Goal: Information Seeking & Learning: Learn about a topic

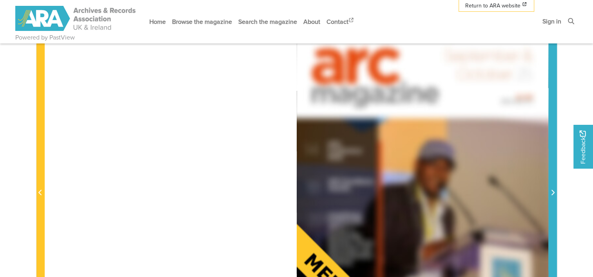
scroll to position [313, 0]
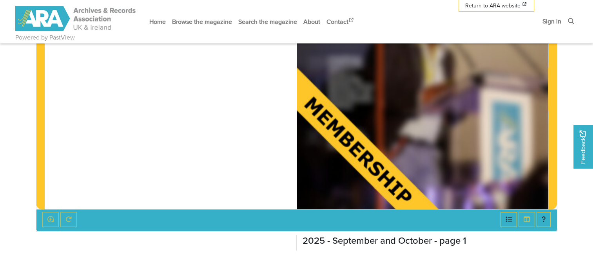
click at [394, 160] on img at bounding box center [422, 31] width 251 height 356
click at [374, 170] on div at bounding box center [422, 31] width 251 height 356
click at [548, 23] on link "Sign in" at bounding box center [551, 21] width 25 height 21
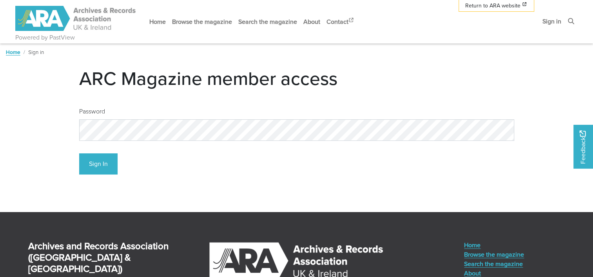
click at [118, 168] on div "Sign In" at bounding box center [296, 161] width 435 height 28
click at [107, 169] on button "Sign In" at bounding box center [98, 165] width 38 height 22
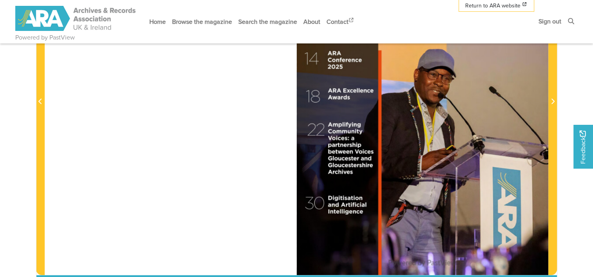
scroll to position [235, 0]
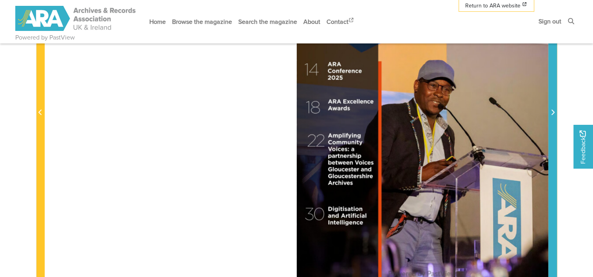
click at [550, 107] on span "Next Page" at bounding box center [552, 108] width 8 height 355
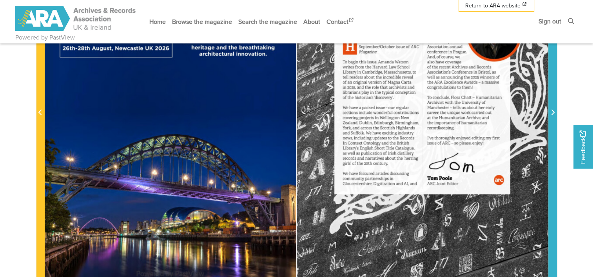
click at [550, 108] on button "Next Page" at bounding box center [552, 108] width 9 height 356
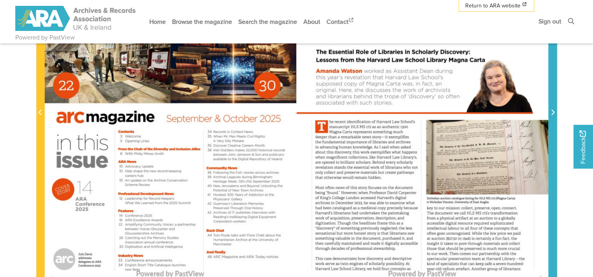
click at [551, 111] on icon "Next Page" at bounding box center [552, 112] width 4 height 6
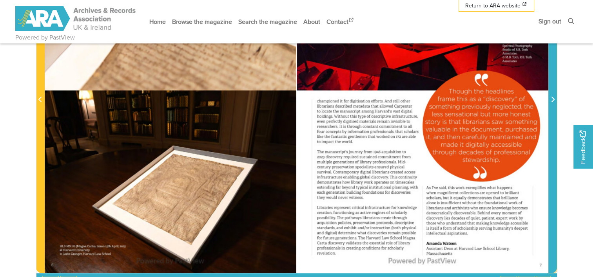
scroll to position [235, 0]
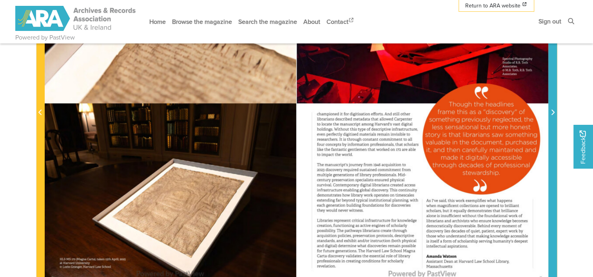
click at [555, 111] on span "Next Page" at bounding box center [552, 112] width 8 height 9
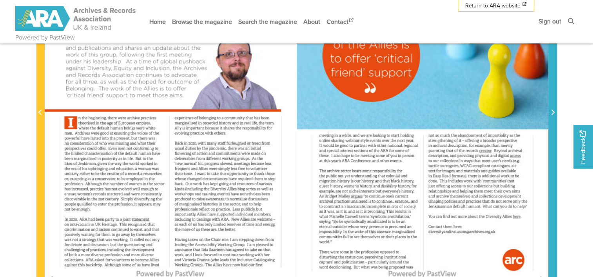
click at [555, 111] on span "Next Page" at bounding box center [552, 112] width 8 height 9
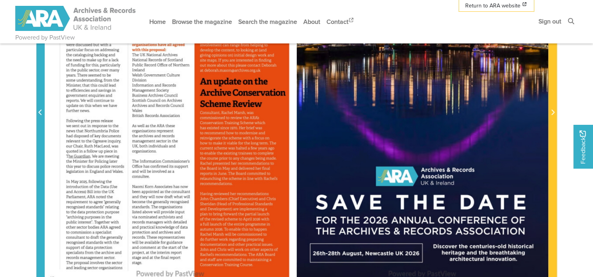
click at [44, 112] on span "Previous Page" at bounding box center [40, 112] width 8 height 9
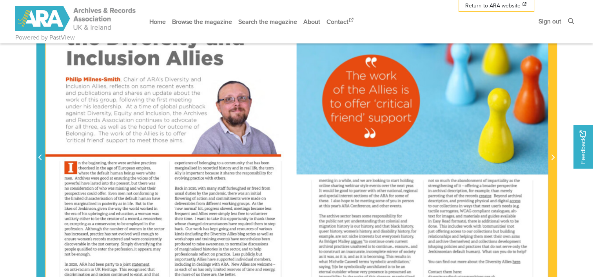
scroll to position [157, 0]
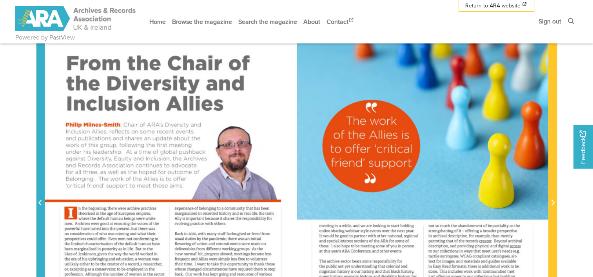
scroll to position [157, 0]
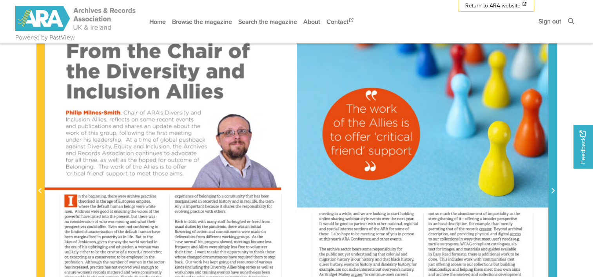
click at [553, 191] on icon "Next Page" at bounding box center [552, 190] width 3 height 5
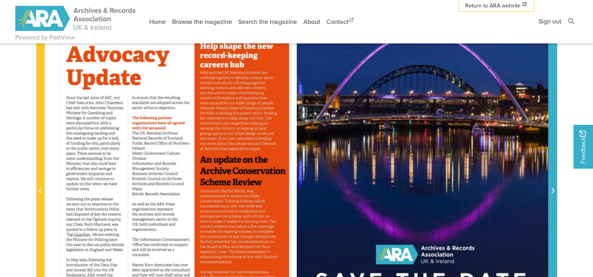
click at [553, 189] on icon "Next Page" at bounding box center [552, 191] width 4 height 6
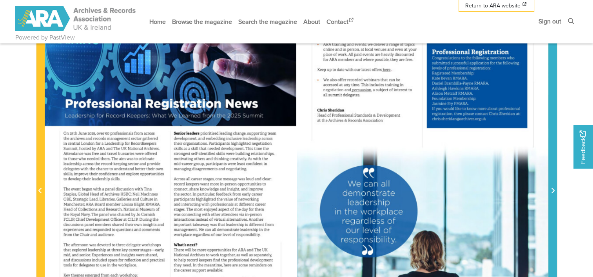
click at [553, 189] on icon "Next Page" at bounding box center [552, 191] width 4 height 6
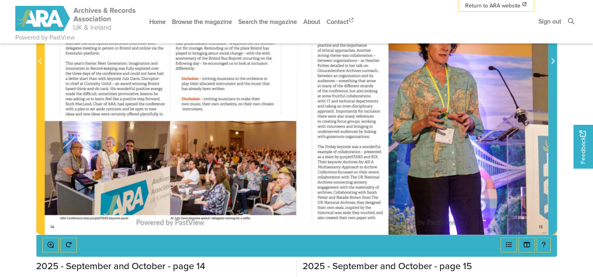
scroll to position [274, 0]
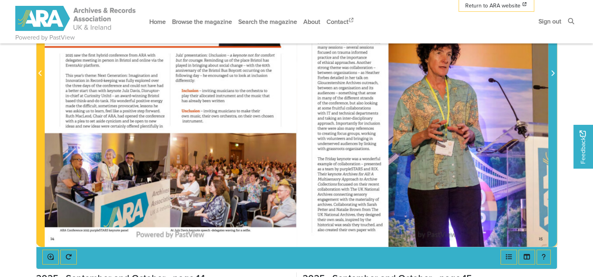
click at [553, 71] on icon "Next Page" at bounding box center [552, 73] width 4 height 6
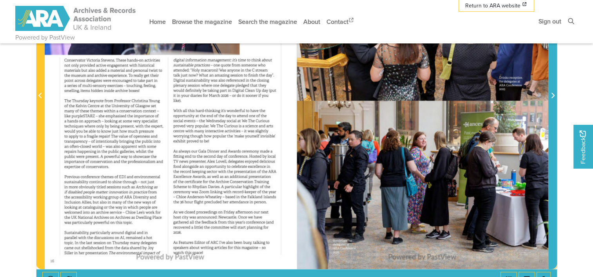
scroll to position [274, 0]
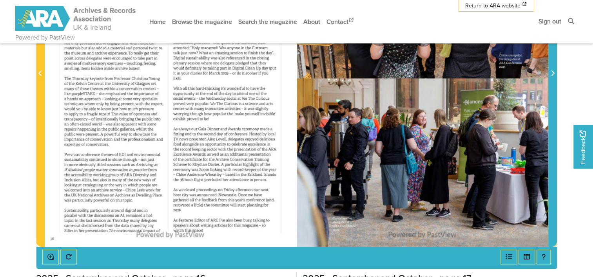
click at [555, 73] on span "Next Page" at bounding box center [552, 73] width 8 height 9
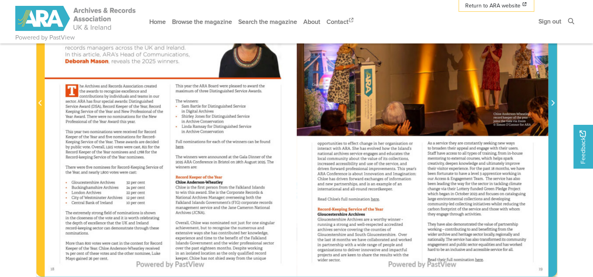
scroll to position [235, 0]
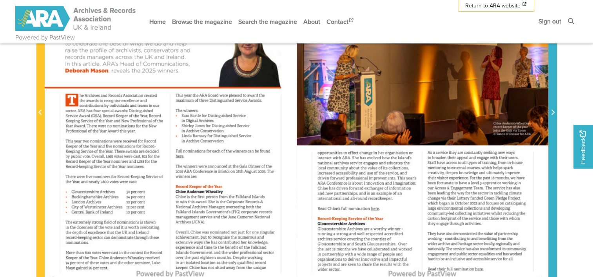
click at [548, 110] on span "Next Page" at bounding box center [552, 112] width 8 height 9
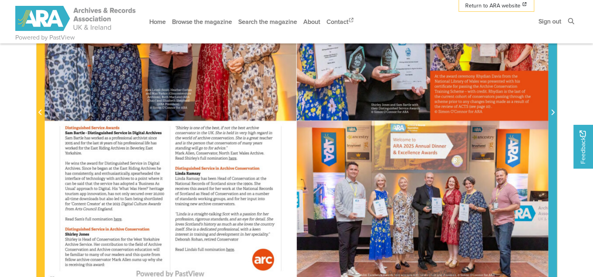
click at [548, 110] on span "Next Page" at bounding box center [552, 112] width 8 height 9
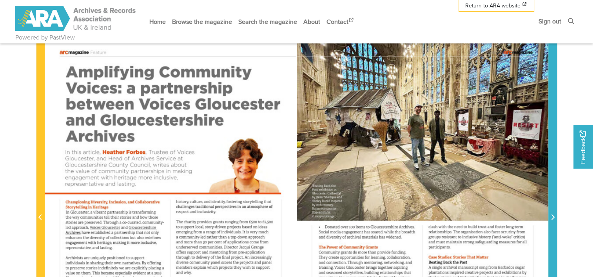
scroll to position [118, 0]
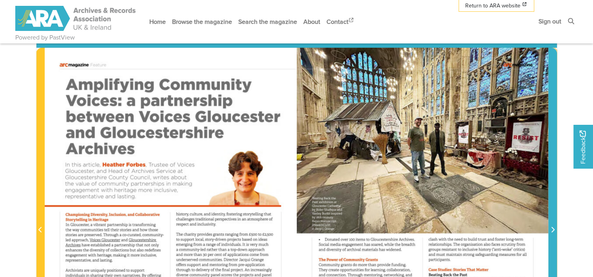
click at [548, 174] on span "Next Page" at bounding box center [552, 225] width 8 height 355
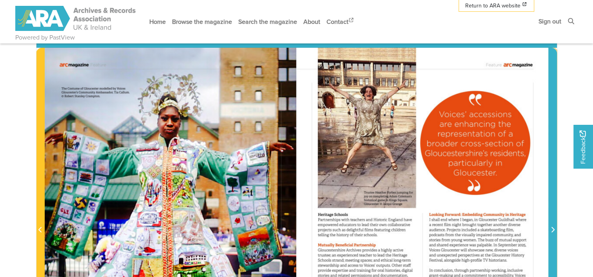
click at [548, 174] on span "Next Page" at bounding box center [552, 225] width 8 height 355
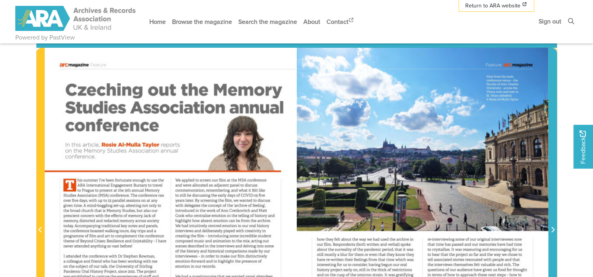
click at [548, 174] on span "Next Page" at bounding box center [552, 225] width 8 height 355
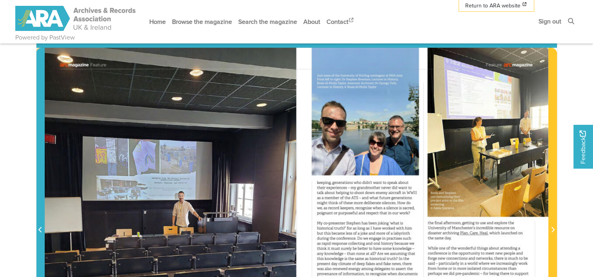
click at [39, 218] on span "Previous Page" at bounding box center [40, 225] width 8 height 355
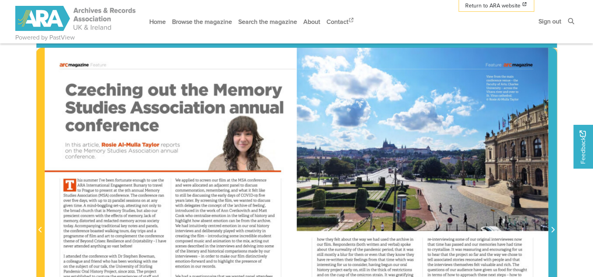
click at [550, 213] on span "Next Page" at bounding box center [552, 225] width 8 height 355
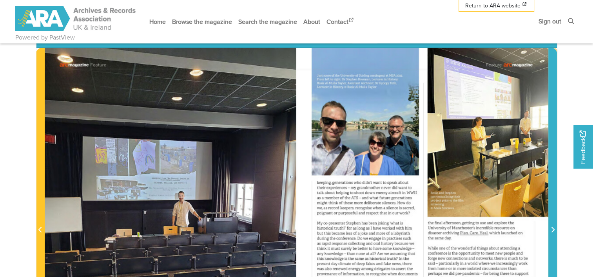
click at [550, 212] on span "Next Page" at bounding box center [552, 225] width 8 height 355
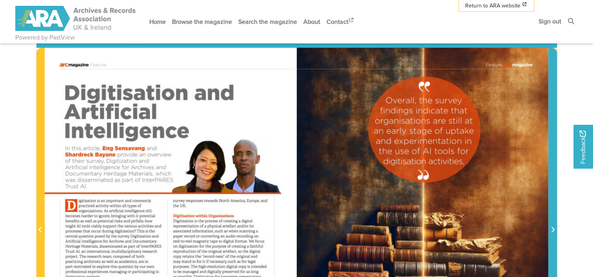
click at [550, 210] on span "Next Page" at bounding box center [552, 225] width 8 height 355
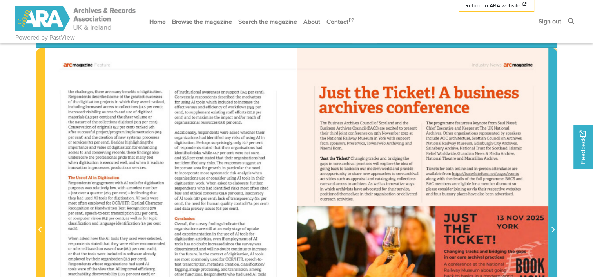
click at [550, 210] on span "Next Page" at bounding box center [552, 225] width 8 height 355
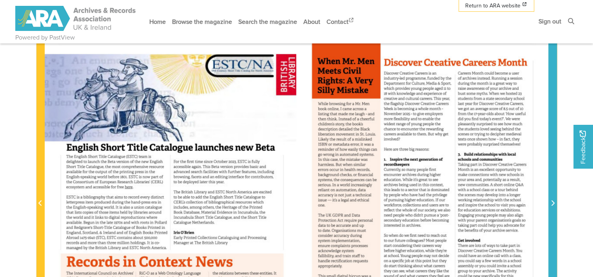
scroll to position [157, 0]
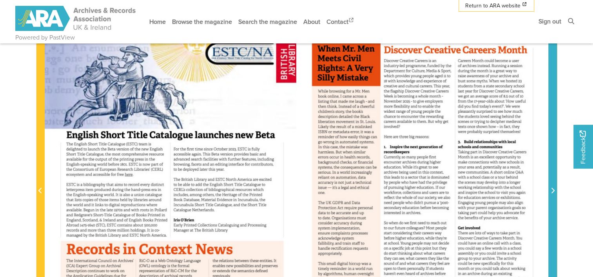
click at [555, 192] on span "Next Page" at bounding box center [552, 190] width 8 height 9
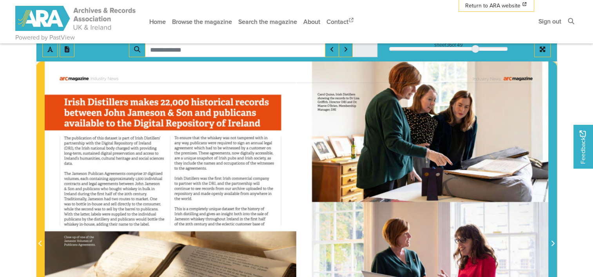
scroll to position [157, 0]
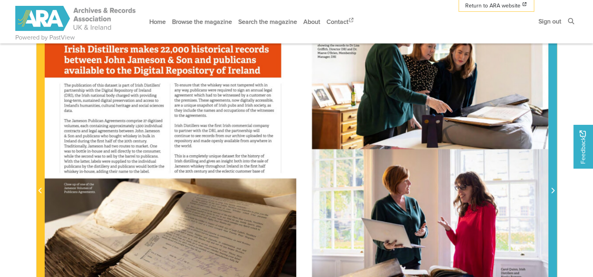
click at [549, 174] on span "Next Page" at bounding box center [552, 186] width 8 height 355
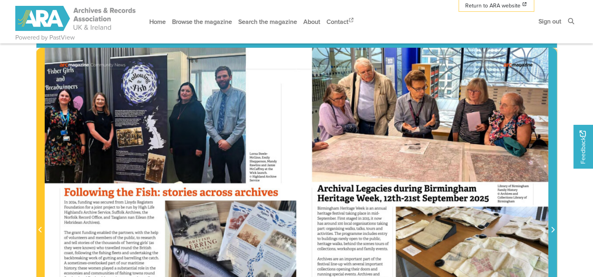
scroll to position [157, 0]
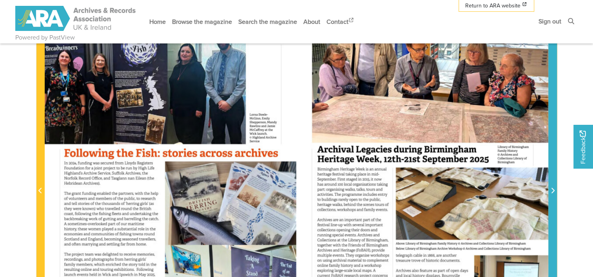
click at [553, 179] on span "Next Page" at bounding box center [552, 186] width 8 height 355
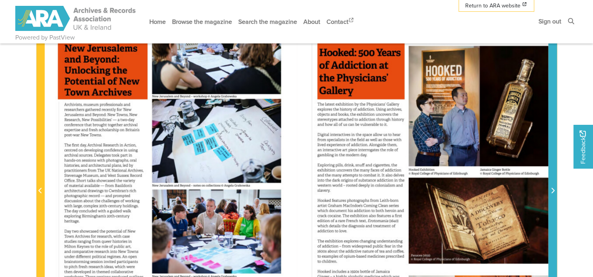
click at [553, 179] on span "Next Page" at bounding box center [552, 186] width 8 height 355
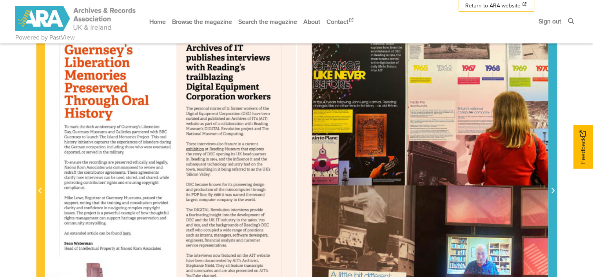
scroll to position [118, 0]
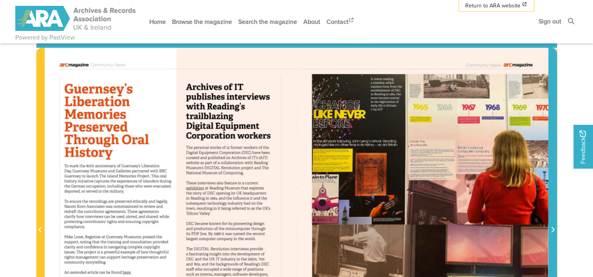
click at [550, 223] on span "Next Page" at bounding box center [552, 225] width 8 height 355
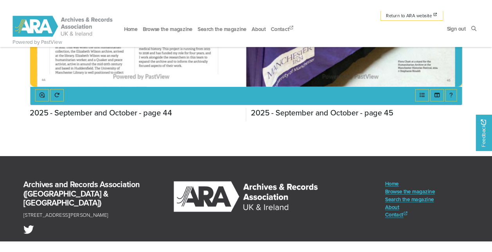
scroll to position [431, 0]
